Goal: Information Seeking & Learning: Learn about a topic

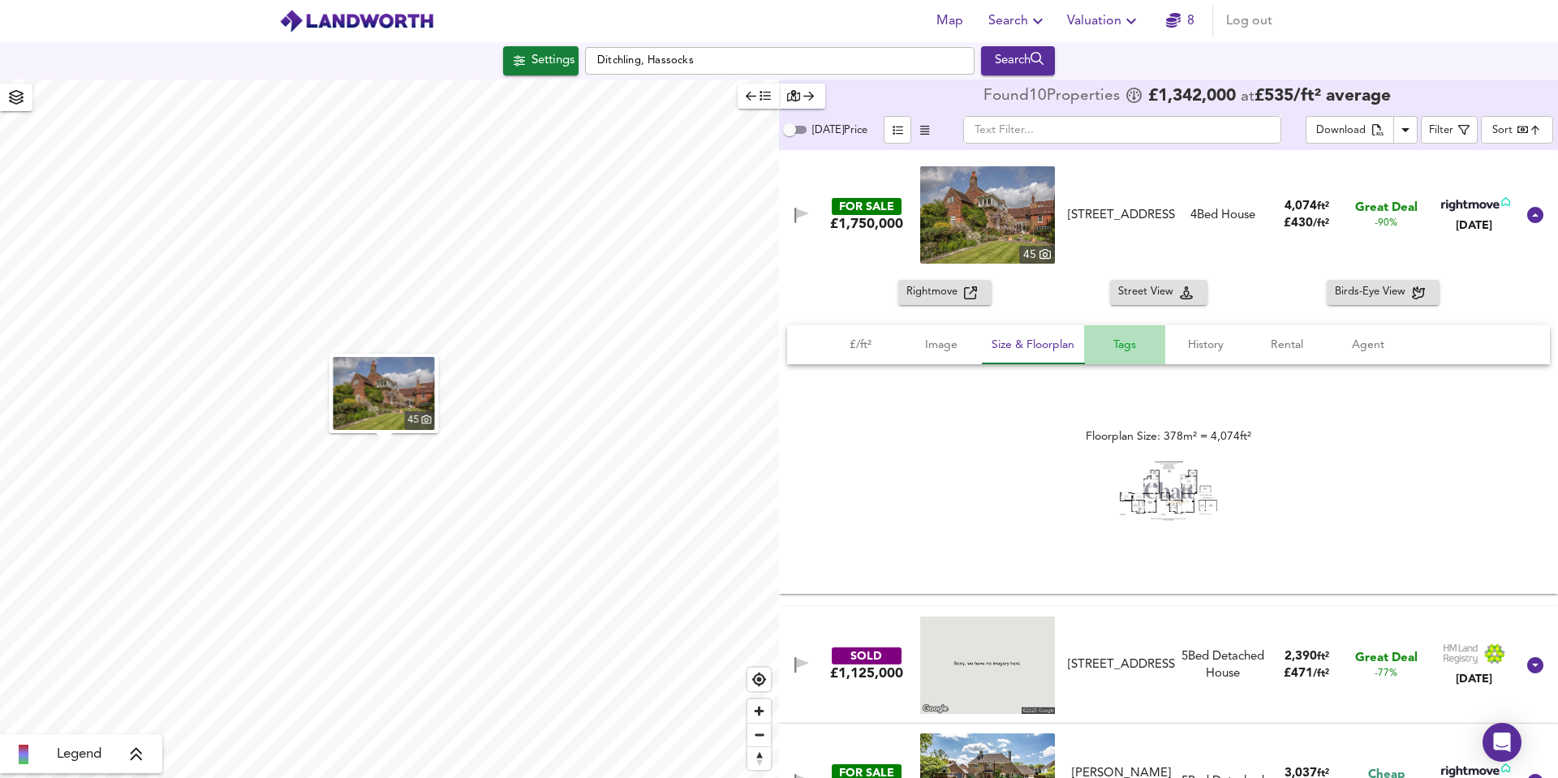
click at [1108, 342] on span "Tags" at bounding box center [1125, 345] width 62 height 20
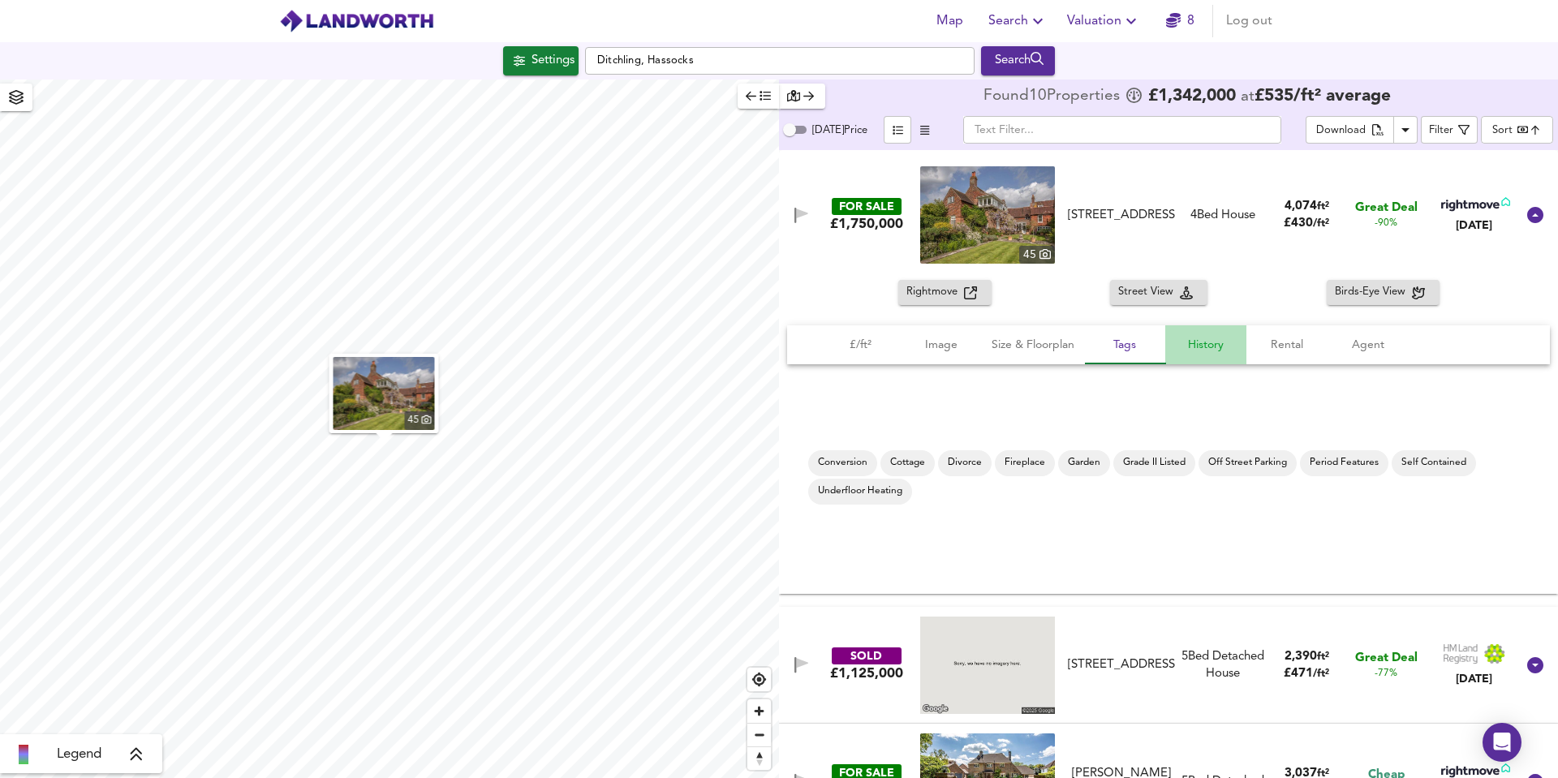
click at [1208, 339] on span "History" at bounding box center [1206, 345] width 62 height 20
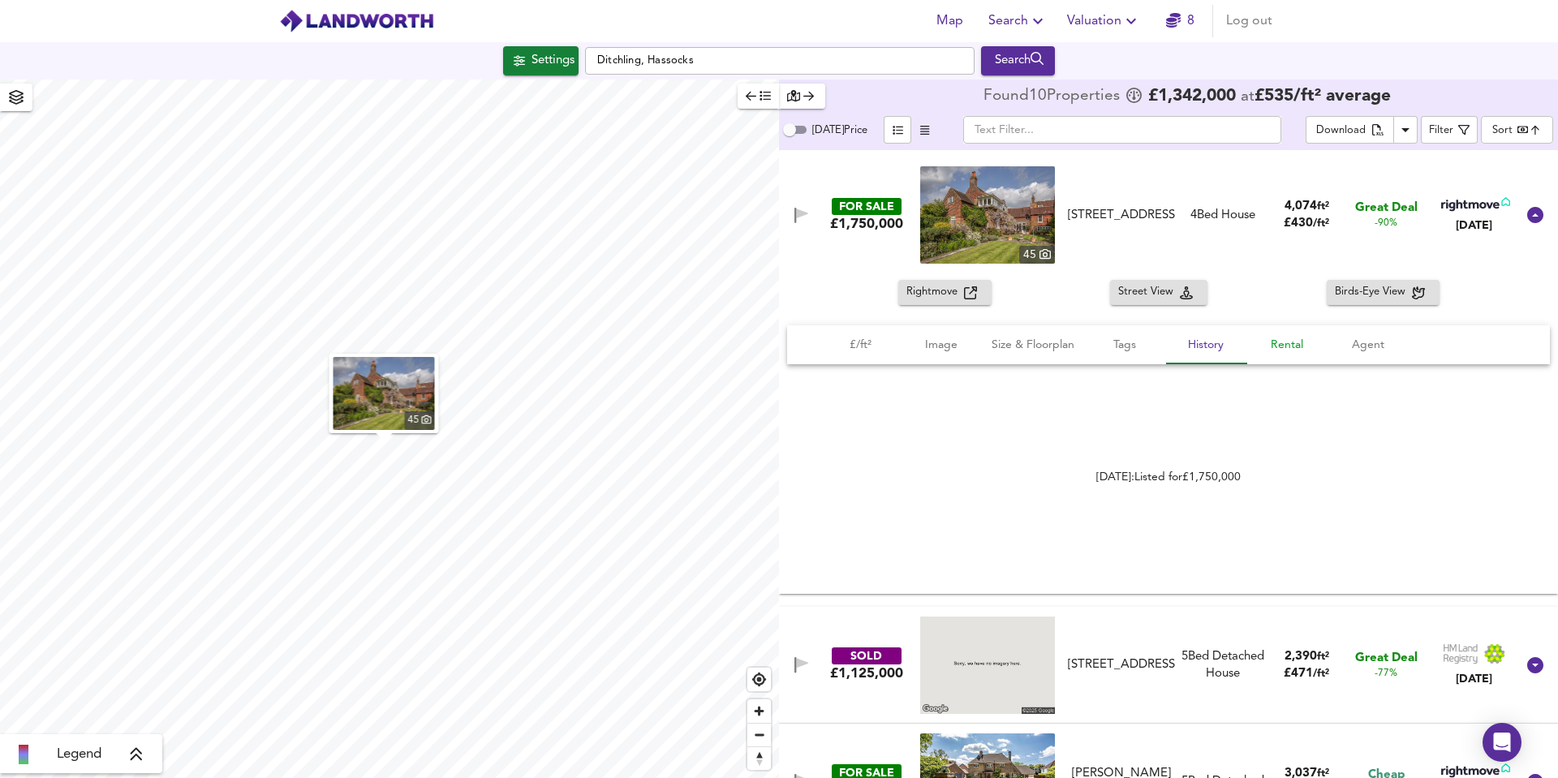
click at [1294, 346] on span "Rental" at bounding box center [1287, 345] width 62 height 20
click at [1061, 345] on span "Size & Floorplan" at bounding box center [1033, 345] width 83 height 20
click at [937, 346] on span "Image" at bounding box center [941, 345] width 62 height 20
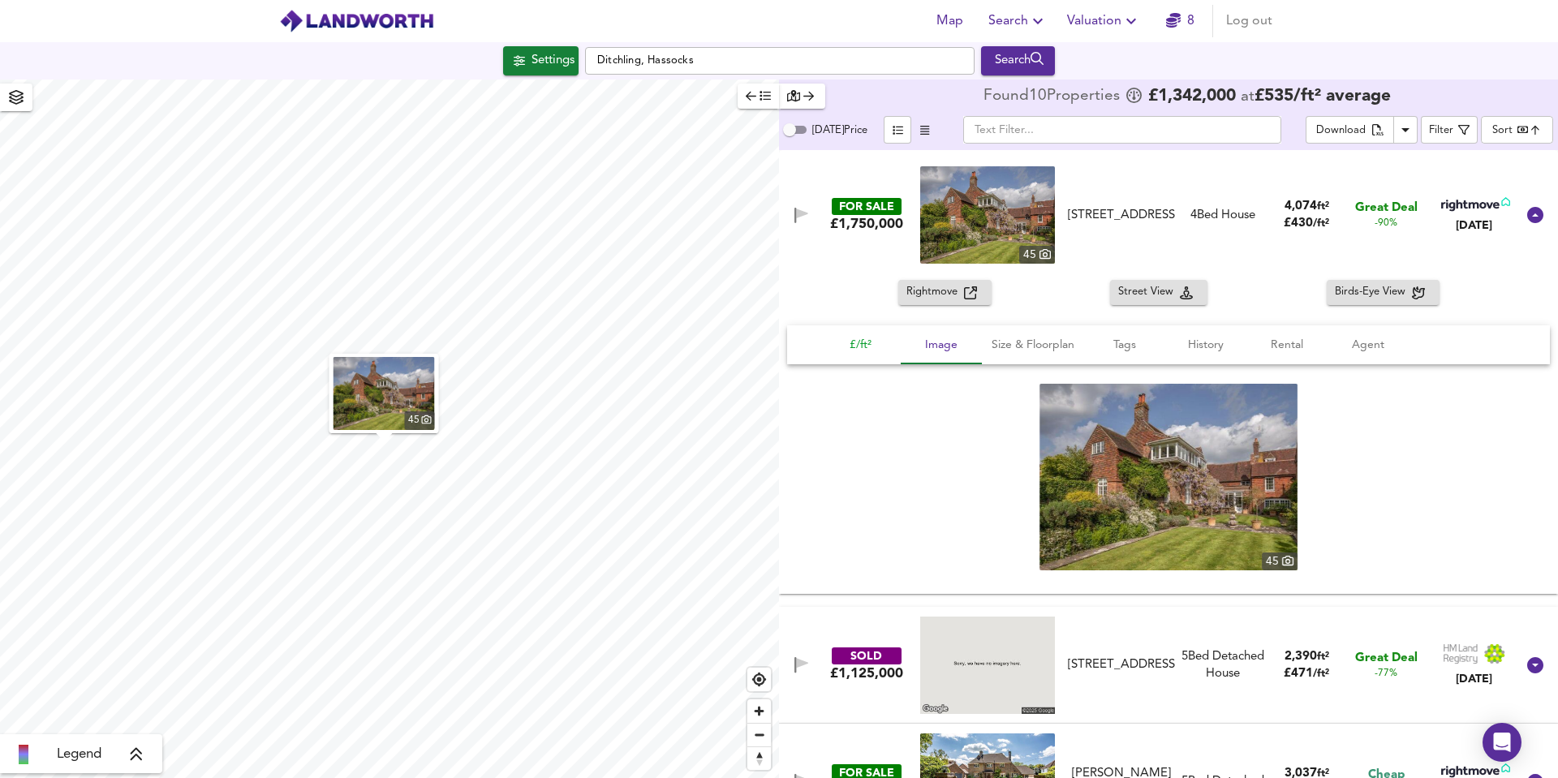
click at [857, 345] on span "£/ft²" at bounding box center [860, 345] width 62 height 20
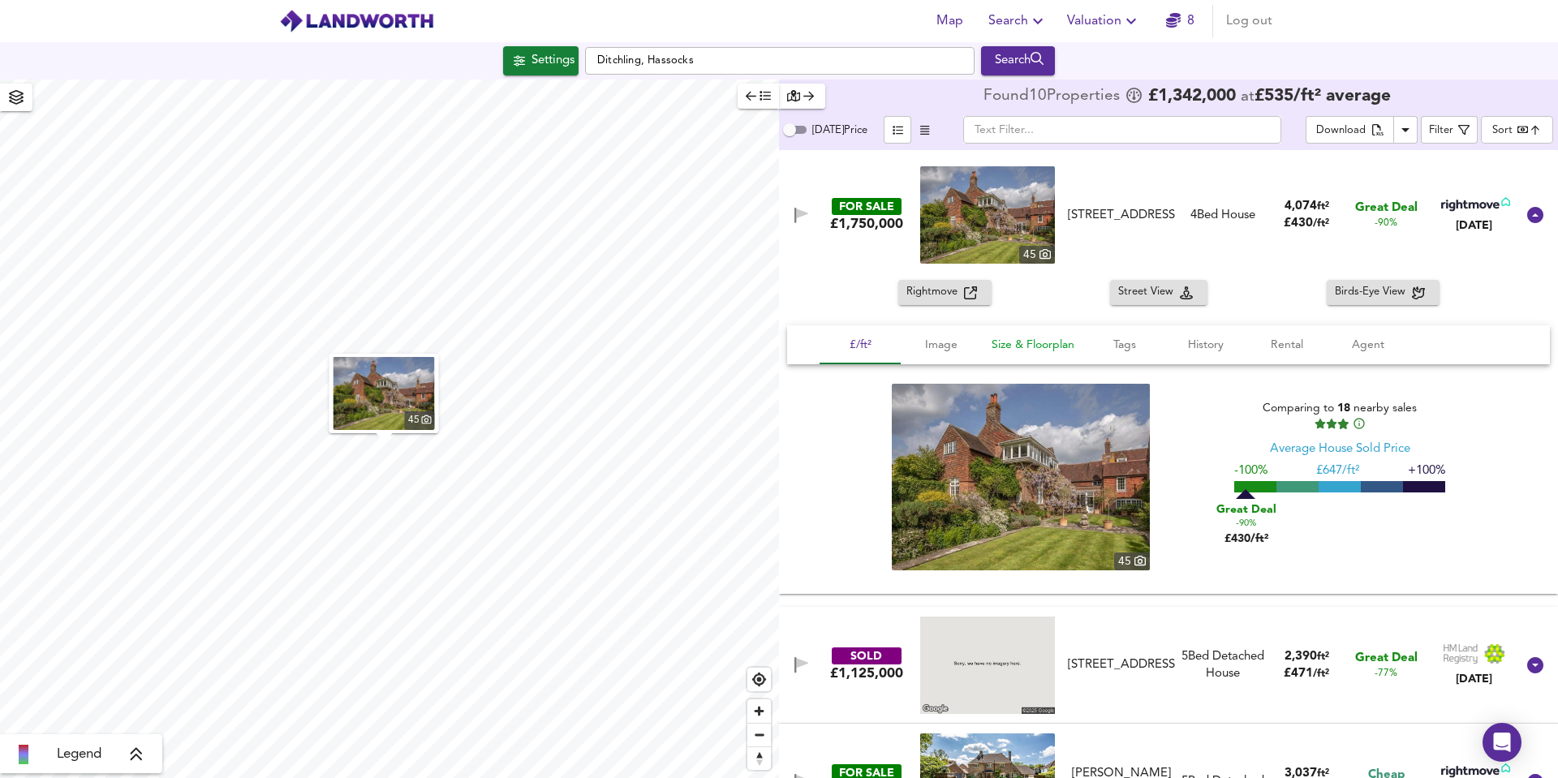
click at [1023, 344] on span "Size & Floorplan" at bounding box center [1033, 345] width 83 height 20
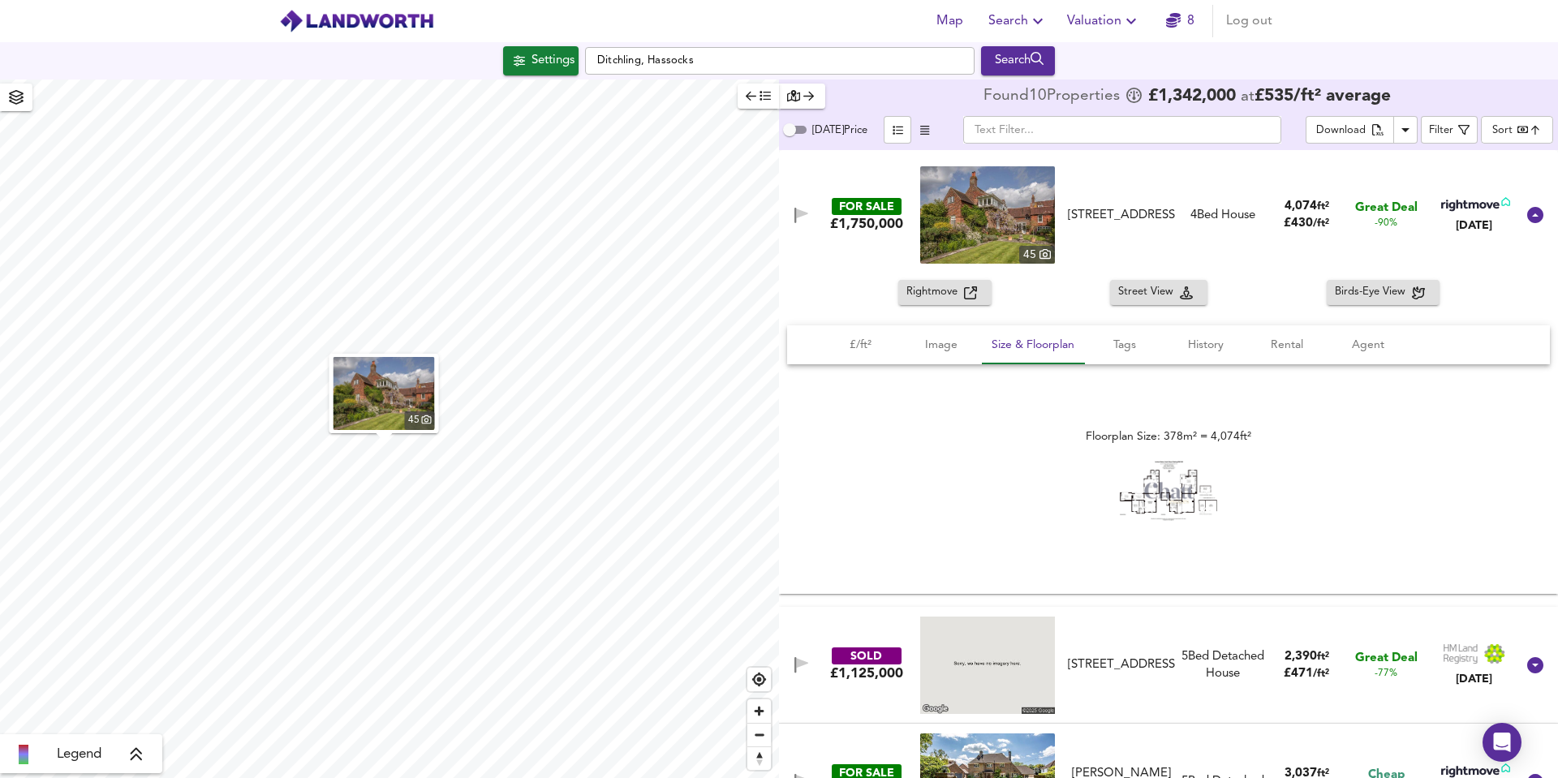
click at [1110, 484] on div "Floorplan Size: 378m² = 4,074ft²" at bounding box center [1169, 477] width 166 height 98
click at [910, 299] on span "Rightmove" at bounding box center [935, 292] width 58 height 19
